Goal: Task Accomplishment & Management: Manage account settings

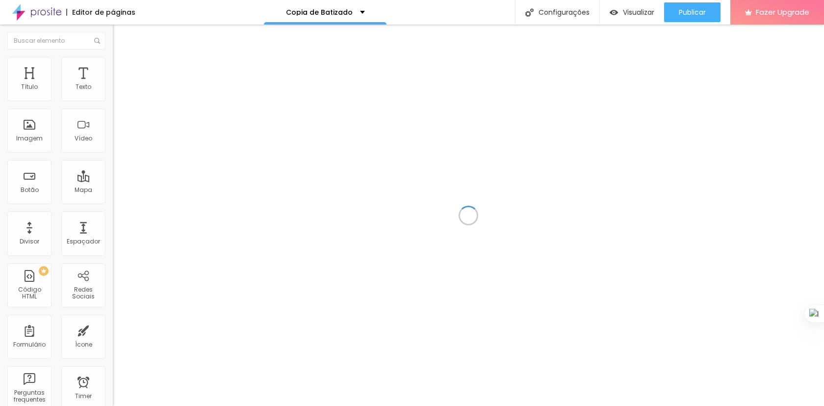
scroll to position [692, 0]
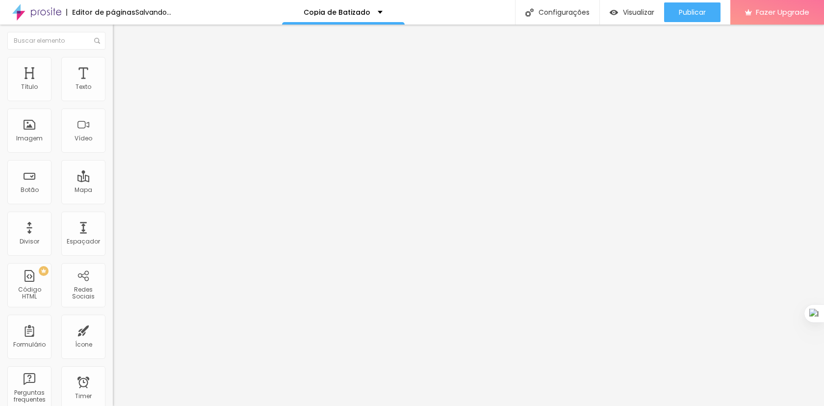
click at [113, 84] on span "Trocar imagem" at bounding box center [139, 80] width 53 height 8
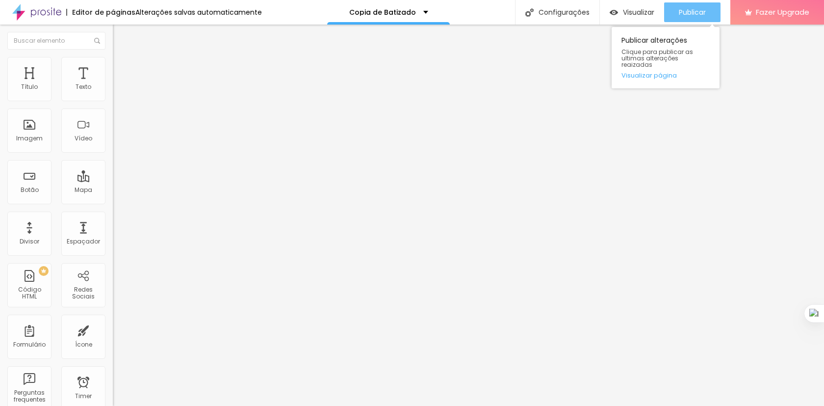
click at [691, 16] on span "Publicar" at bounding box center [692, 12] width 27 height 8
click at [689, 13] on span "Publicar" at bounding box center [692, 12] width 27 height 8
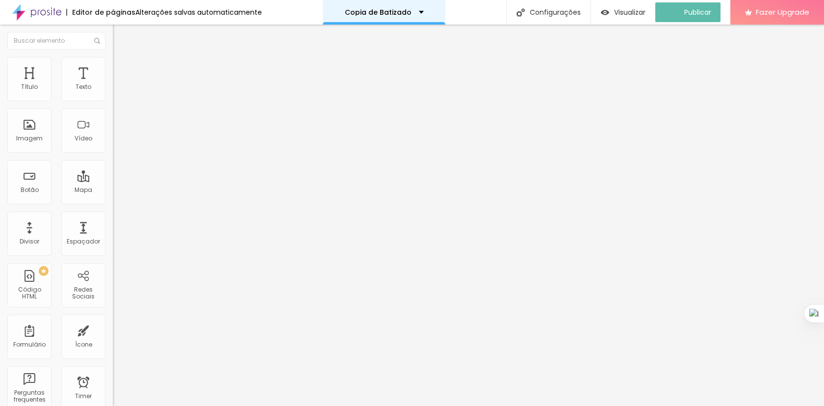
click at [387, 19] on div "Copia de Batizado" at bounding box center [384, 12] width 123 height 25
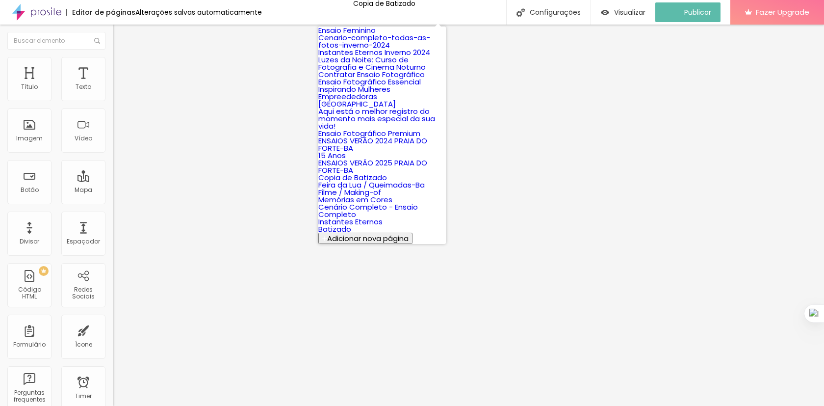
scroll to position [297, 0]
click at [351, 224] on link "Batizado" at bounding box center [335, 229] width 33 height 10
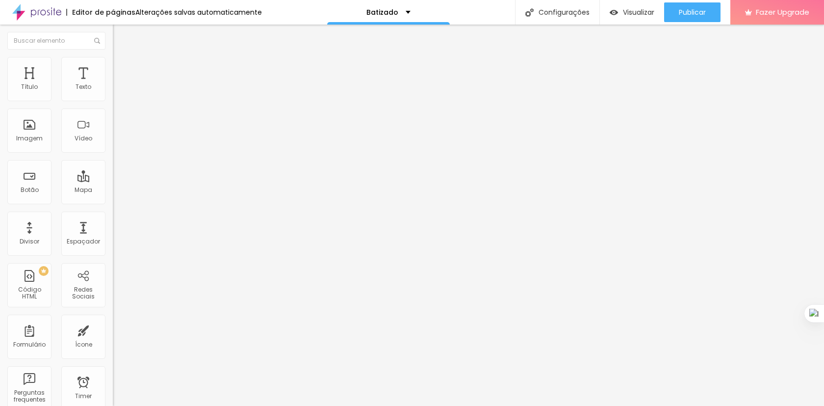
scroll to position [692, 0]
click at [113, 84] on span "Trocar imagem" at bounding box center [139, 80] width 53 height 8
click at [686, 15] on span "Publicar" at bounding box center [692, 12] width 27 height 8
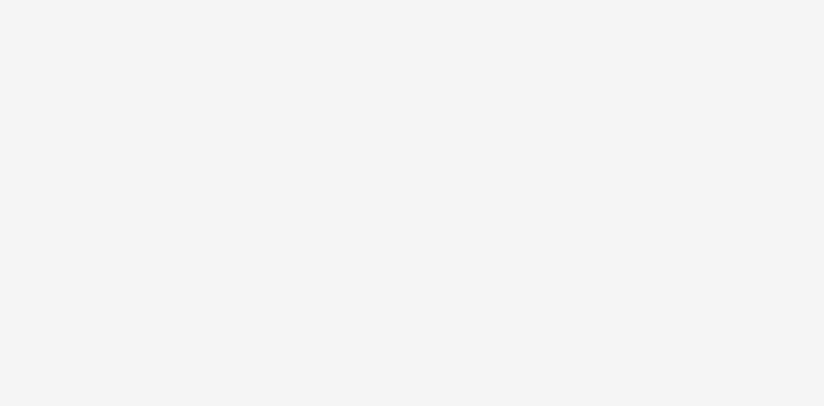
scroll to position [0, 0]
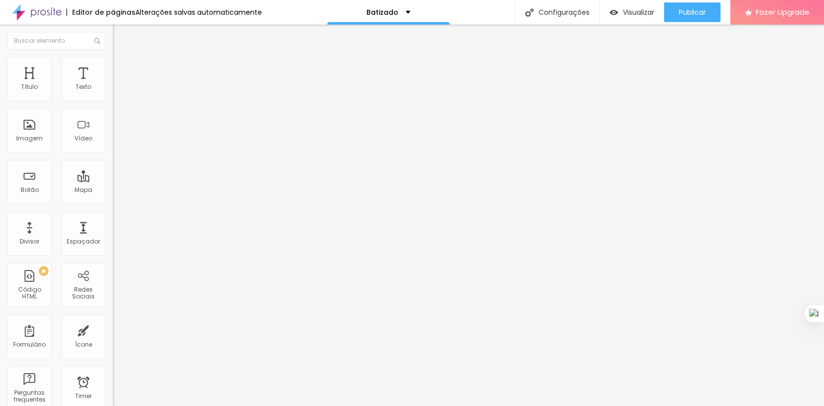
click at [113, 84] on span "Trocar imagem" at bounding box center [139, 80] width 53 height 8
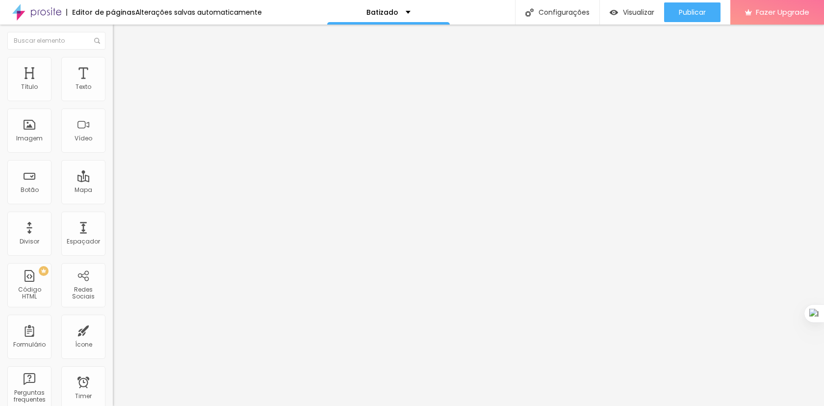
click at [690, 15] on span "Publicar" at bounding box center [692, 12] width 27 height 8
click at [697, 11] on span "Publicar" at bounding box center [692, 12] width 27 height 8
click at [631, 15] on span "Visualizar" at bounding box center [629, 12] width 31 height 8
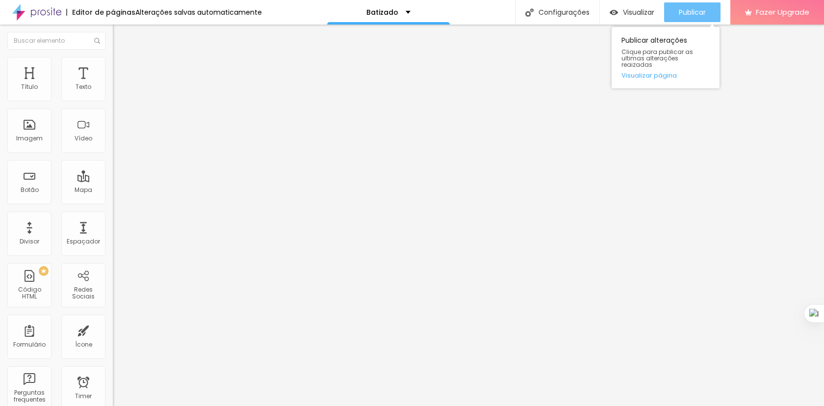
click at [685, 10] on span "Publicar" at bounding box center [692, 12] width 27 height 8
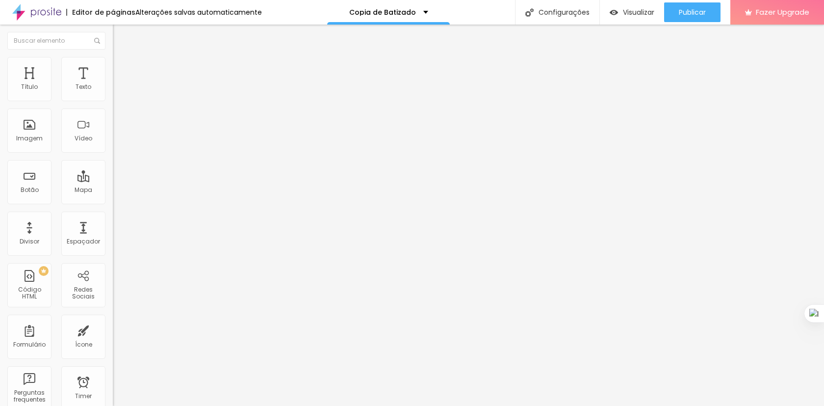
scroll to position [692, 0]
click at [113, 84] on span "Trocar imagem" at bounding box center [139, 80] width 53 height 8
click at [691, 11] on span "Publicar" at bounding box center [692, 12] width 27 height 8
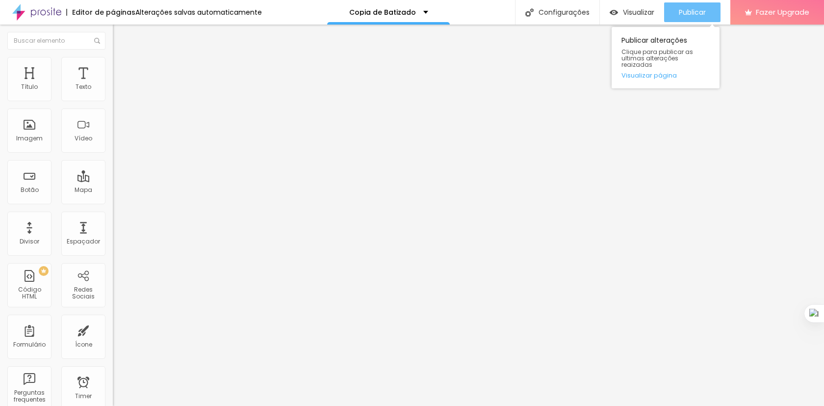
click at [695, 16] on span "Publicar" at bounding box center [692, 12] width 27 height 8
